Goal: Find specific page/section: Find specific page/section

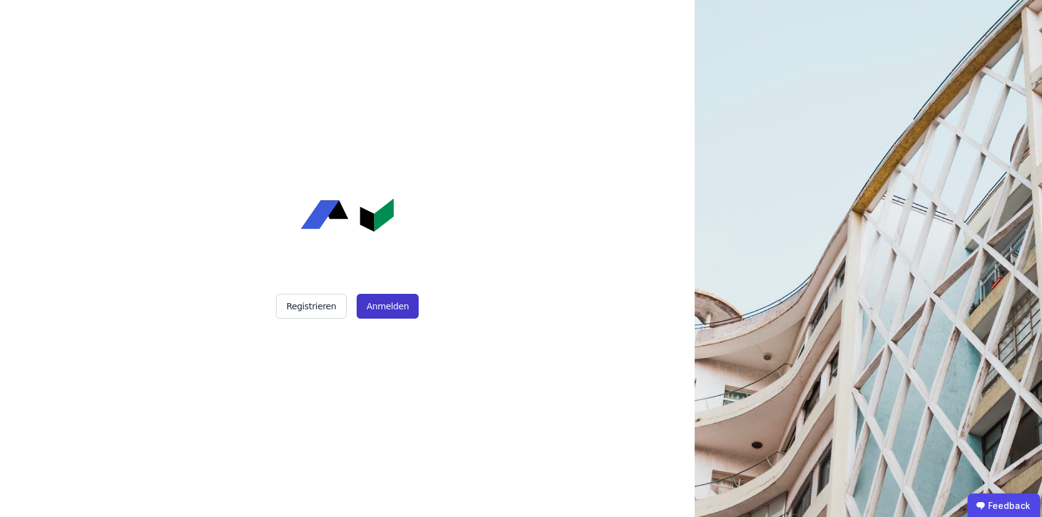
click at [370, 296] on button "Anmelden" at bounding box center [388, 306] width 62 height 25
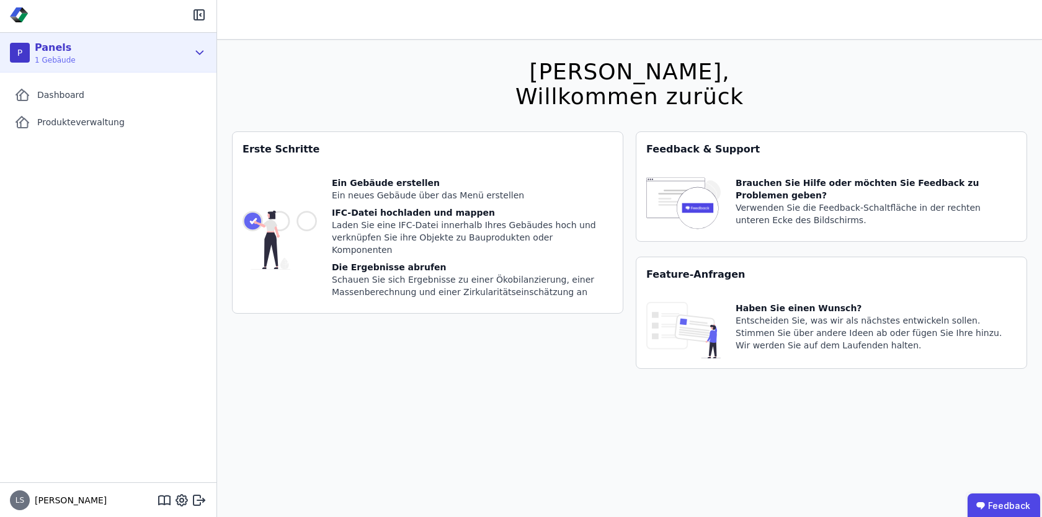
click at [202, 51] on icon at bounding box center [200, 52] width 7 height 3
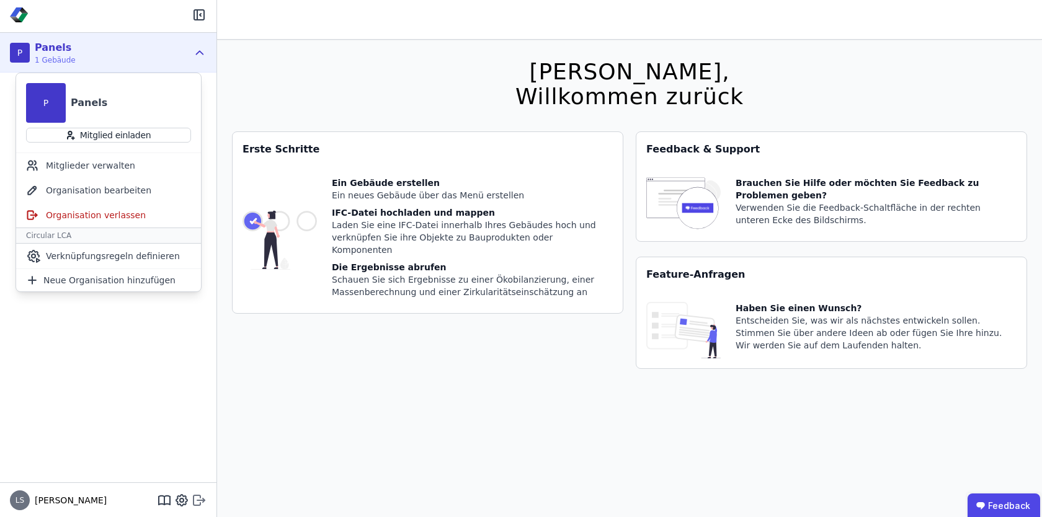
click at [199, 499] on icon at bounding box center [199, 500] width 15 height 15
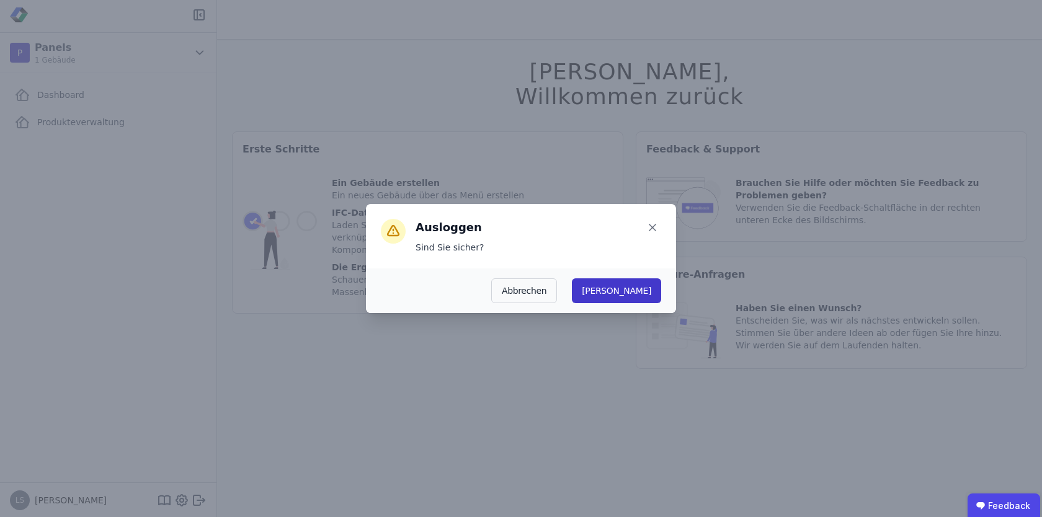
click at [648, 286] on button "Ja" at bounding box center [616, 290] width 89 height 25
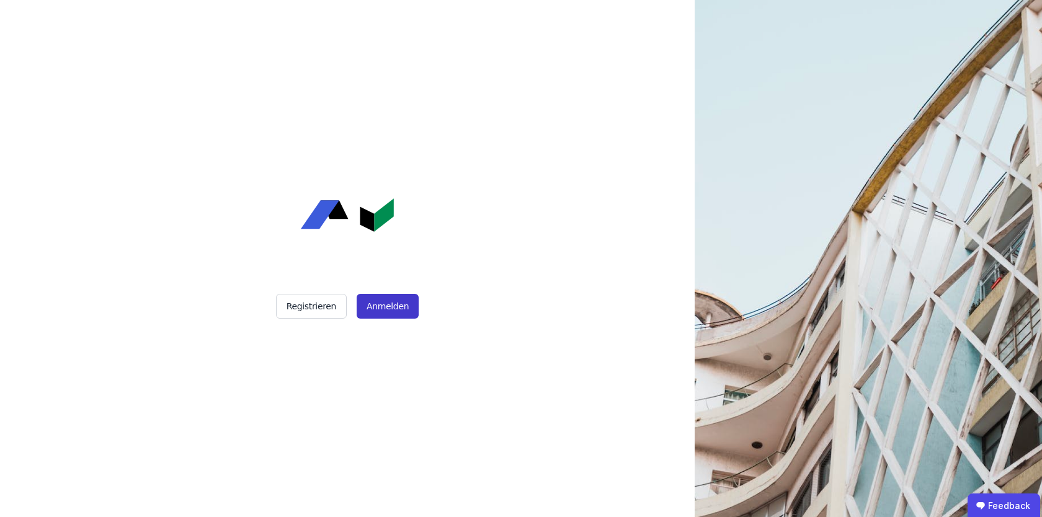
click at [386, 309] on button "Anmelden" at bounding box center [388, 306] width 62 height 25
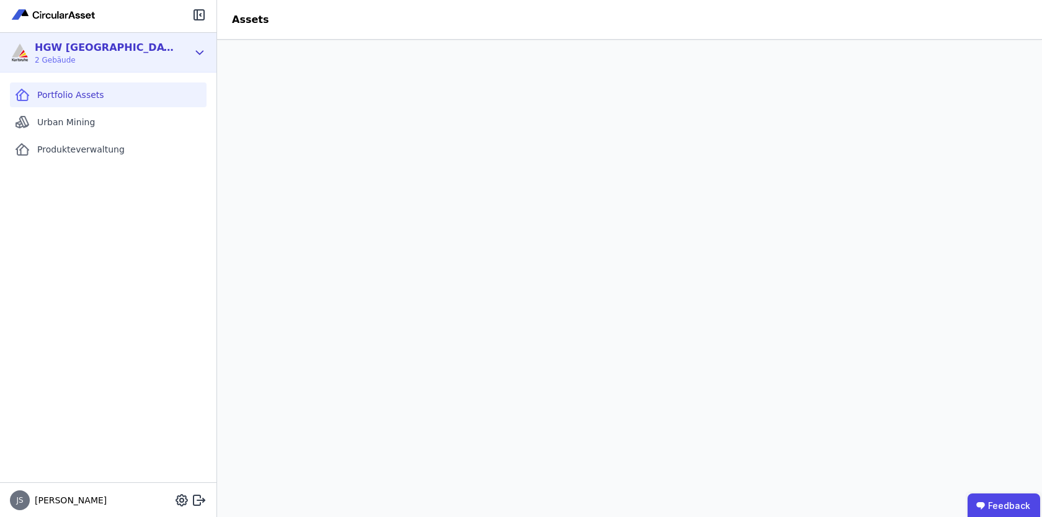
click at [185, 50] on div "HGW Karlsruhe 2 Gebäude" at bounding box center [99, 52] width 178 height 25
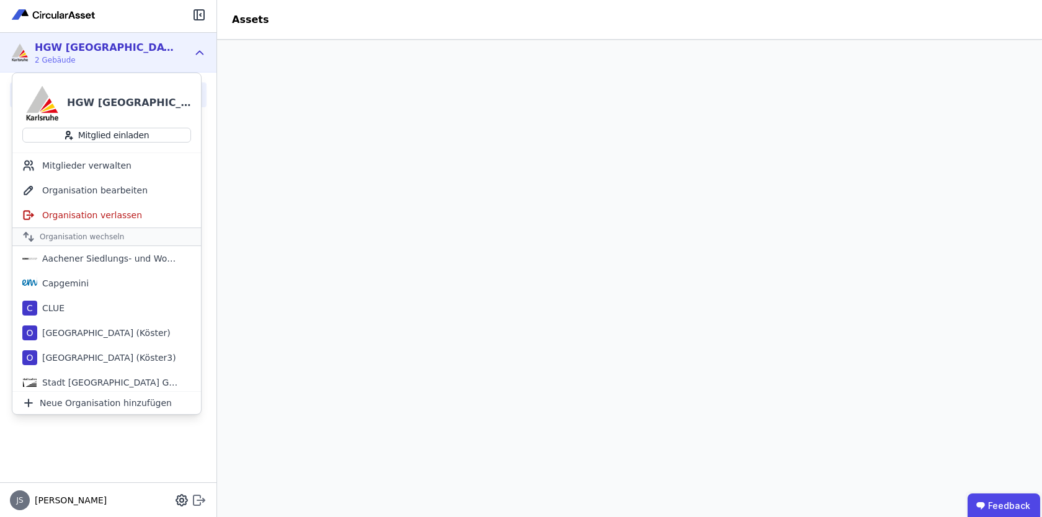
click at [201, 495] on icon at bounding box center [199, 500] width 15 height 15
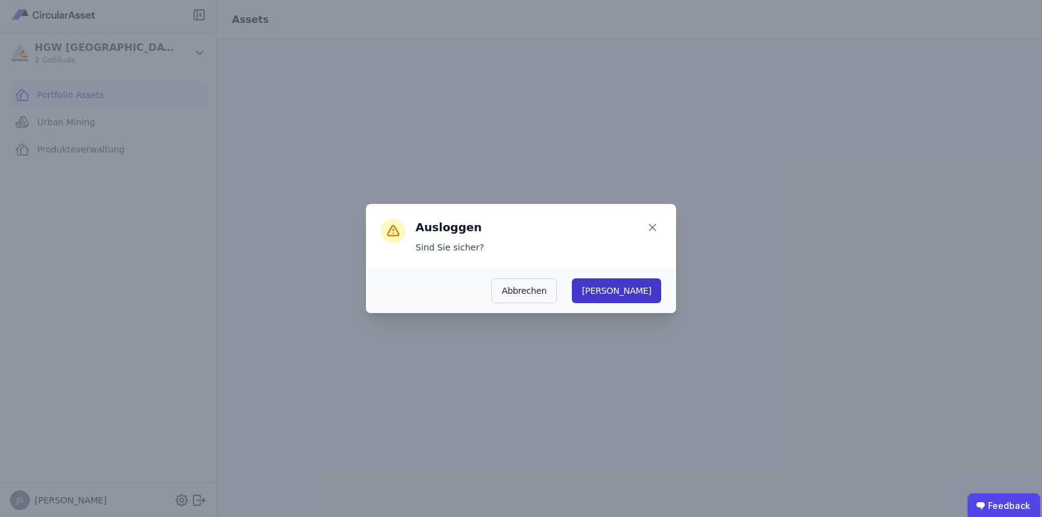
click at [656, 287] on button "Ja" at bounding box center [616, 290] width 89 height 25
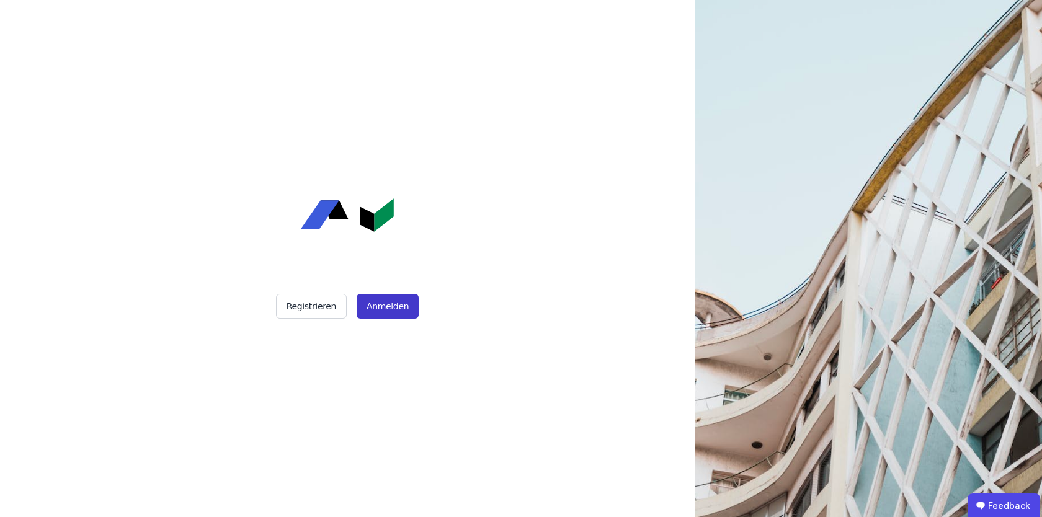
click at [399, 303] on button "Anmelden" at bounding box center [388, 306] width 62 height 25
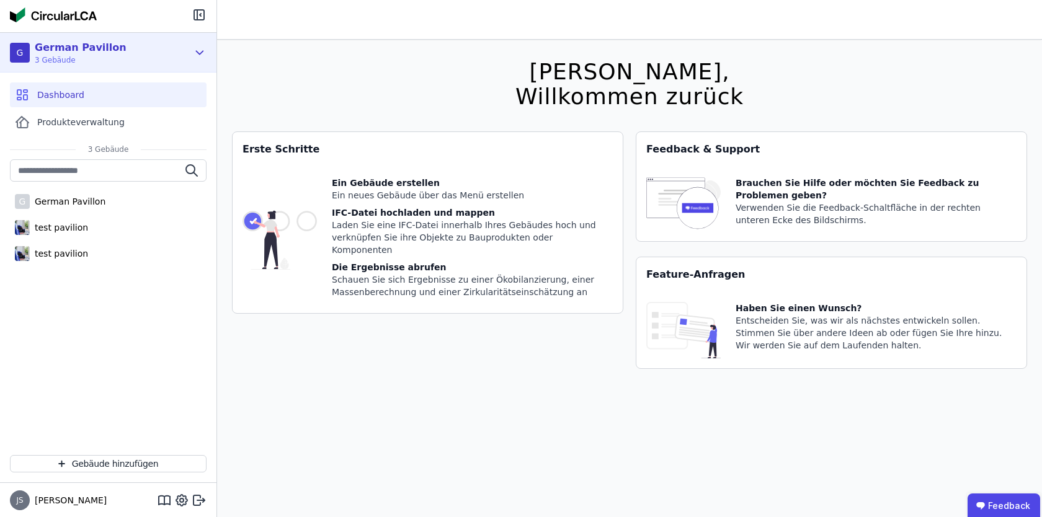
click at [201, 43] on div "G German Pavillon 3 Gebäude" at bounding box center [108, 53] width 216 height 40
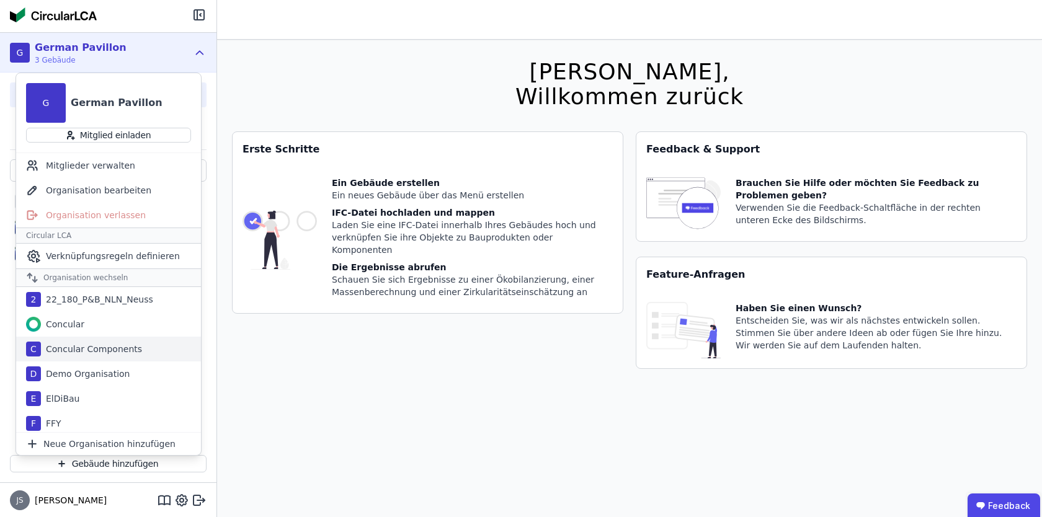
scroll to position [376, 0]
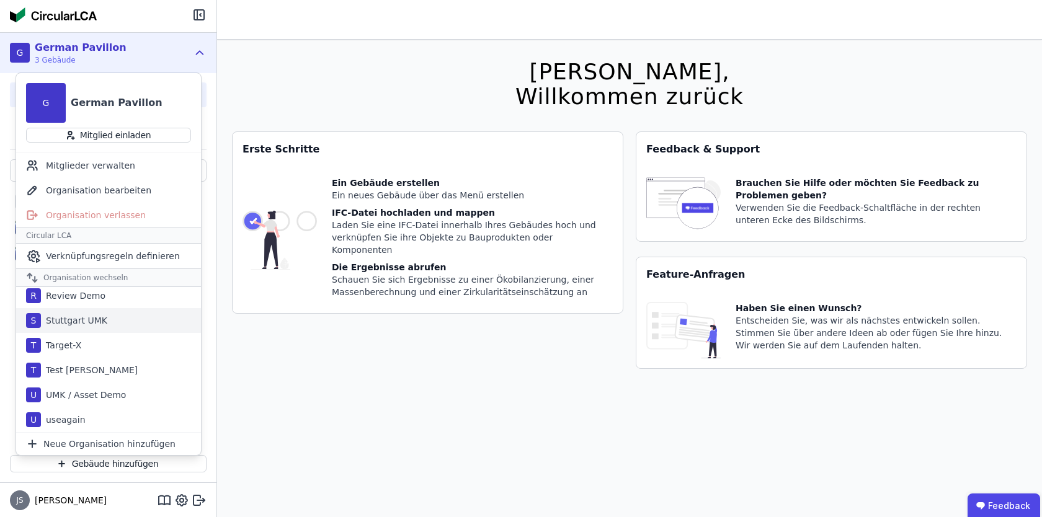
click at [107, 322] on div "S Stuttgart UMK" at bounding box center [108, 320] width 185 height 25
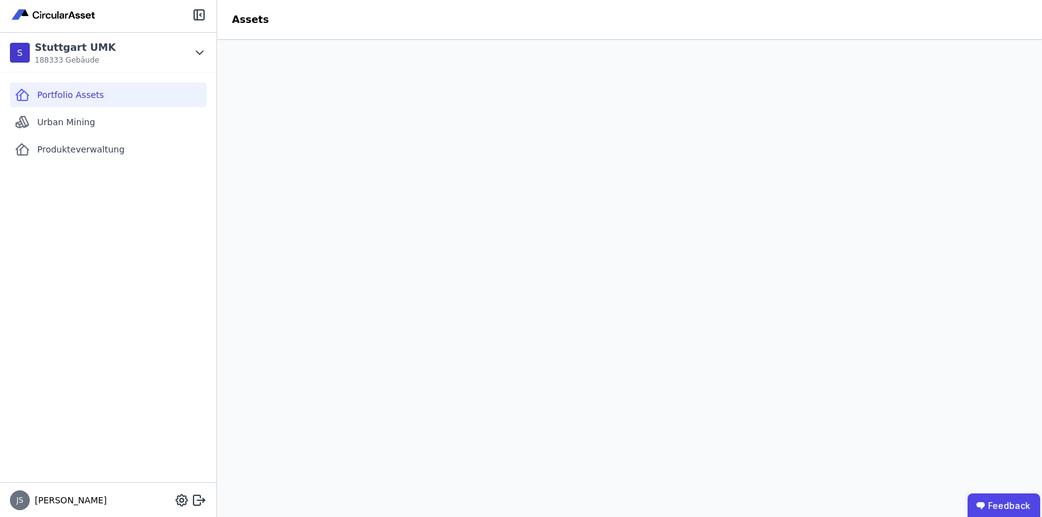
click at [122, 101] on div "Portfolio Assets" at bounding box center [108, 94] width 197 height 25
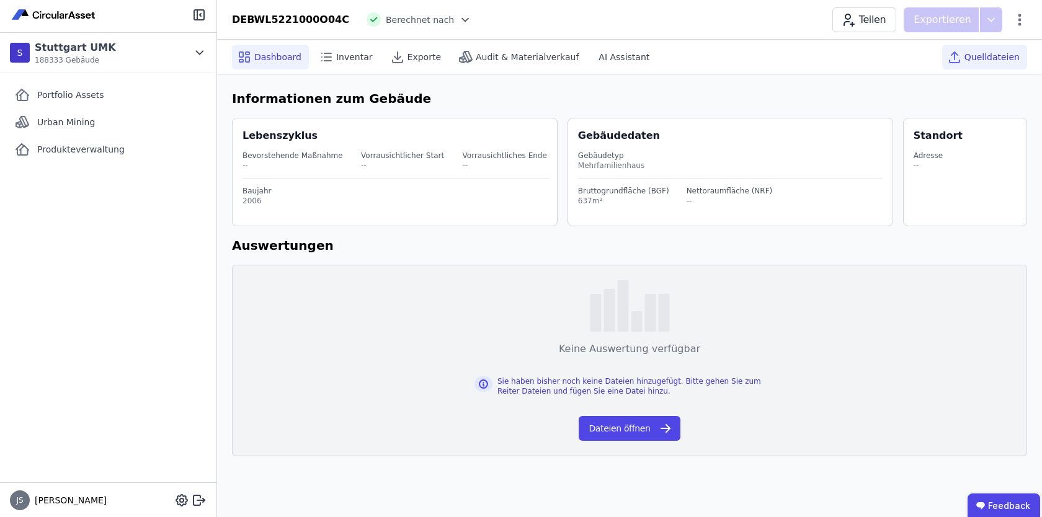
click at [962, 61] on icon at bounding box center [954, 57] width 15 height 15
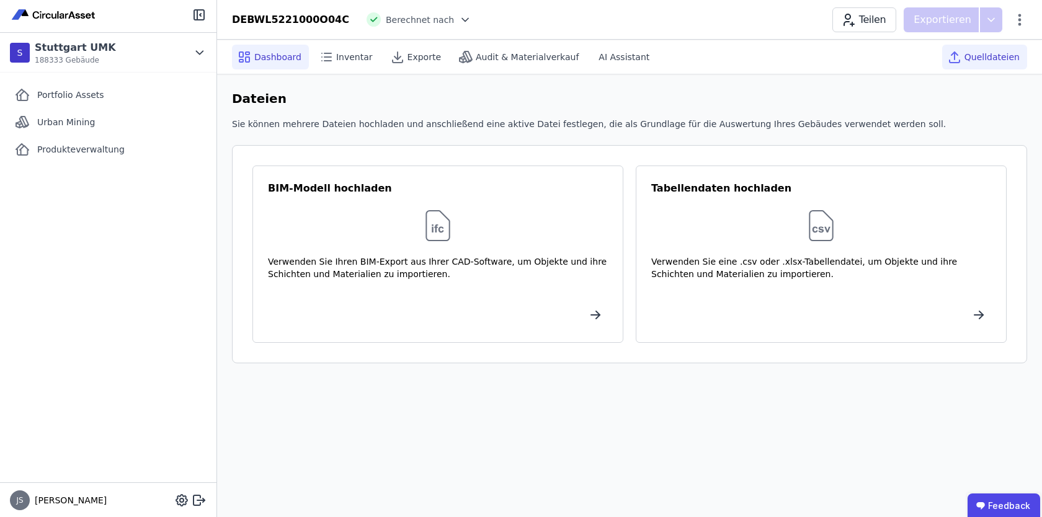
click at [268, 59] on span "Dashboard" at bounding box center [277, 57] width 47 height 12
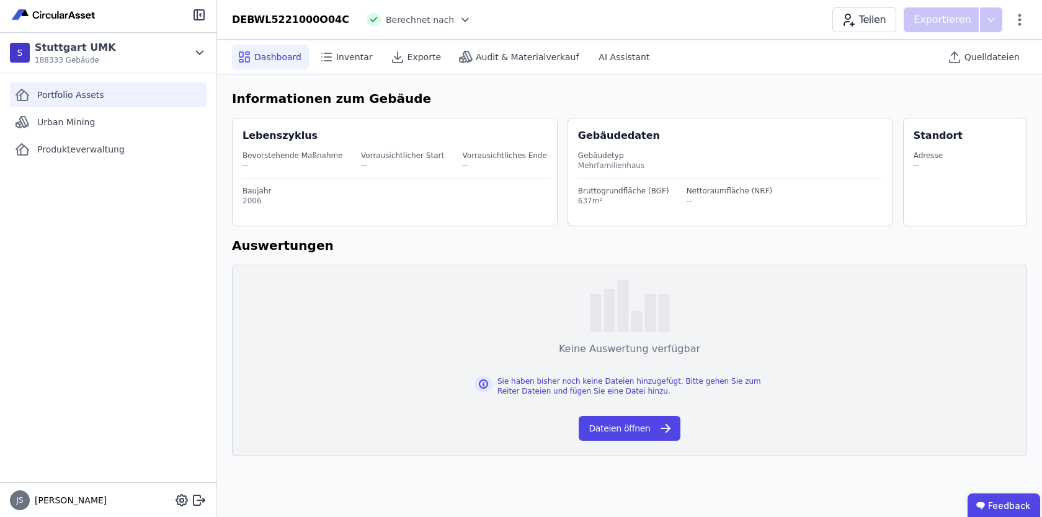
click at [87, 96] on span "Portfolio Assets" at bounding box center [70, 95] width 67 height 12
click at [991, 67] on div "Quelldateien" at bounding box center [984, 57] width 85 height 25
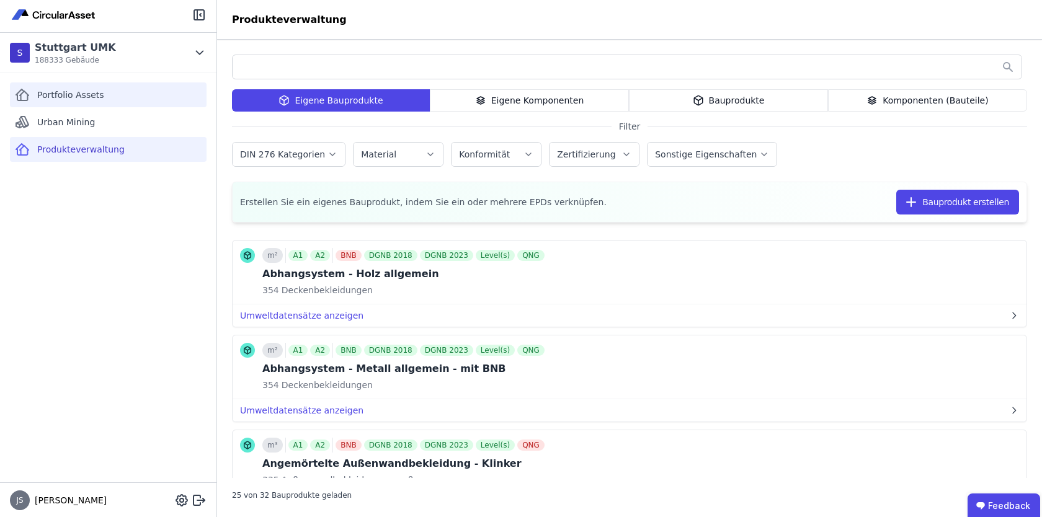
click at [81, 87] on div "Portfolio Assets" at bounding box center [108, 94] width 197 height 25
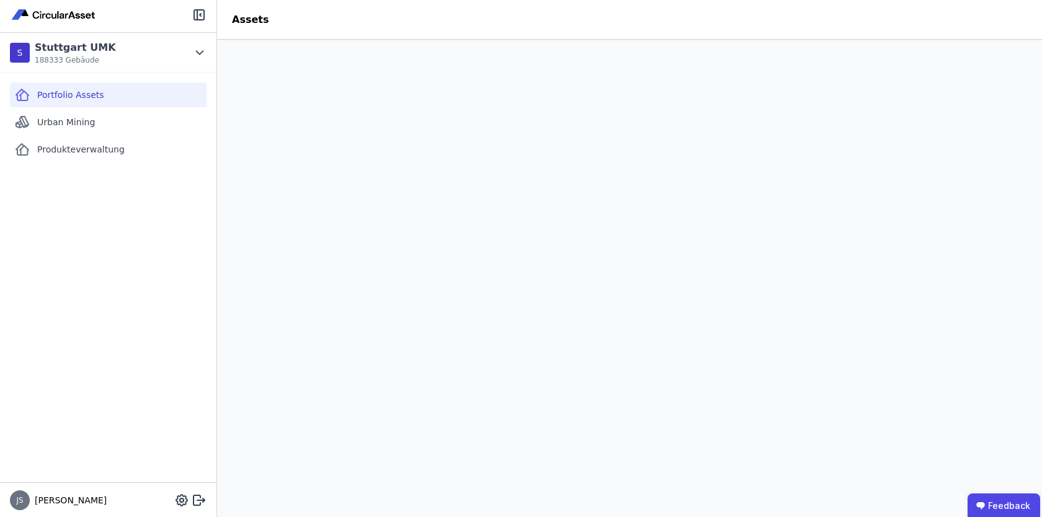
click at [90, 102] on div "Portfolio Assets" at bounding box center [108, 94] width 197 height 25
